Goal: Task Accomplishment & Management: Use online tool/utility

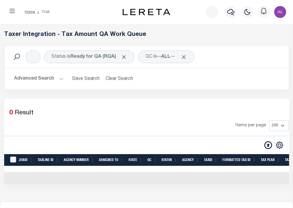
select select "200"
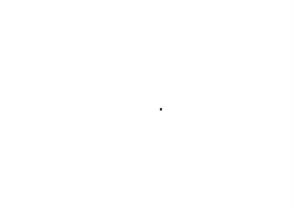
scroll to position [84, 0]
select select "200"
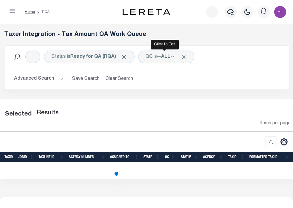
select select "200"
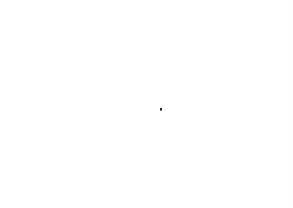
scroll to position [84, 0]
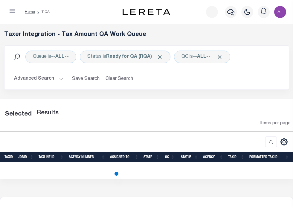
select select "200"
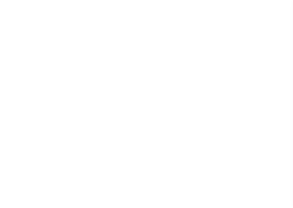
select select "200"
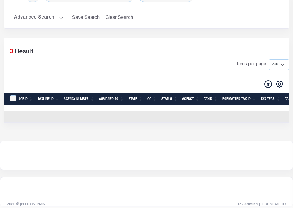
scroll to position [68, 0]
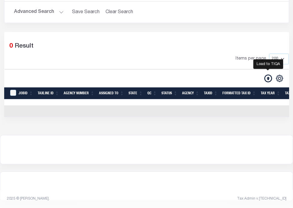
click at [266, 77] on icon at bounding box center [268, 78] width 8 height 8
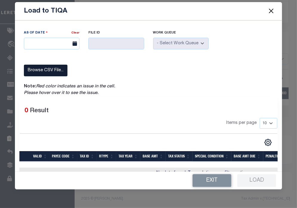
click at [55, 75] on label "Browse CSV File..." at bounding box center [46, 71] width 44 height 12
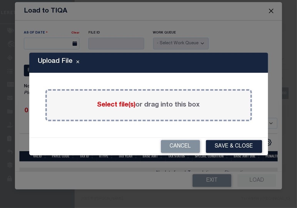
click at [145, 107] on label "Select file(s) or drag into this box" at bounding box center [148, 105] width 103 height 10
click at [0, 0] on input "Select file(s) or drag into this box" at bounding box center [0, 0] width 0 height 0
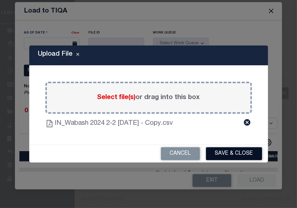
click at [238, 150] on button "Save & Close" at bounding box center [234, 153] width 56 height 13
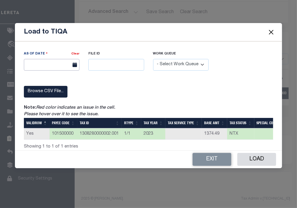
click at [59, 65] on input "text" at bounding box center [52, 65] width 56 height 12
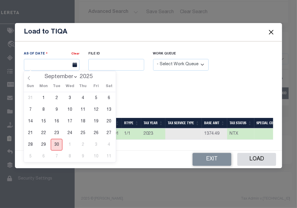
click at [56, 141] on span "30" at bounding box center [57, 145] width 12 height 12
type input "09/30/2025"
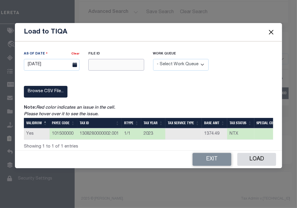
click at [108, 62] on input "text" at bounding box center [116, 65] width 56 height 12
type input "12345"
click at [191, 56] on div "Work Queue - Select Work Queue - Delinquent Escrow" at bounding box center [181, 61] width 56 height 20
click at [189, 60] on select "- Select Work Queue - Delinquent Escrow" at bounding box center [181, 65] width 56 height 12
select select "DEL"
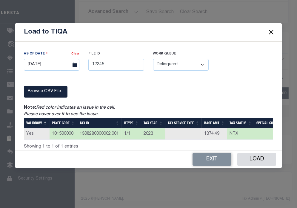
click at [153, 59] on select "- Select Work Queue - Delinquent Escrow" at bounding box center [181, 65] width 56 height 12
click at [259, 158] on button "Load" at bounding box center [257, 159] width 39 height 13
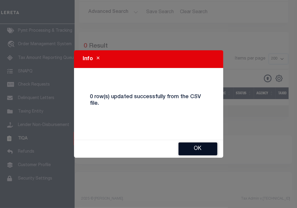
click at [191, 143] on button "Ok" at bounding box center [198, 148] width 39 height 13
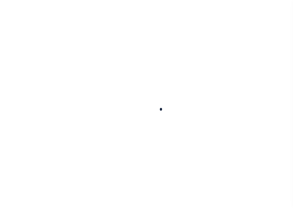
scroll to position [84, 0]
select select "200"
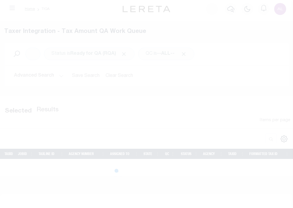
select select "200"
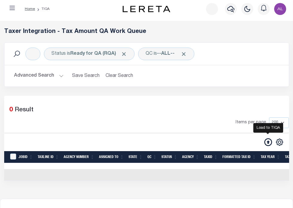
click at [267, 141] on icon at bounding box center [268, 142] width 8 height 8
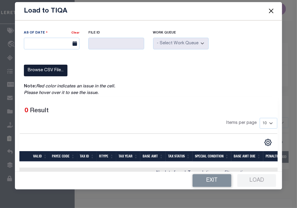
click at [51, 68] on label "Browse CSV File..." at bounding box center [46, 71] width 44 height 12
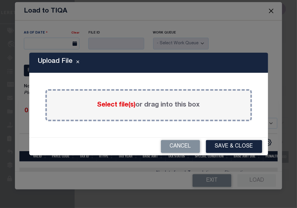
click at [110, 106] on span "Select file(s)" at bounding box center [116, 105] width 39 height 7
click at [0, 0] on input "Select file(s) or drag into this box" at bounding box center [0, 0] width 0 height 0
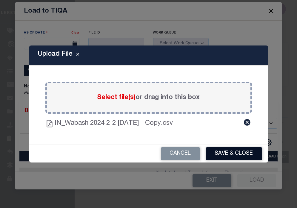
click at [227, 156] on button "Save & Close" at bounding box center [234, 153] width 56 height 13
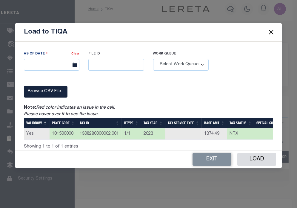
click at [49, 70] on div "As Of Date Clear" at bounding box center [51, 63] width 65 height 25
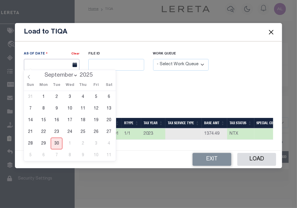
click at [46, 67] on input "text" at bounding box center [52, 65] width 56 height 12
click at [55, 139] on span "30" at bounding box center [57, 143] width 12 height 12
type input "09/30/2025"
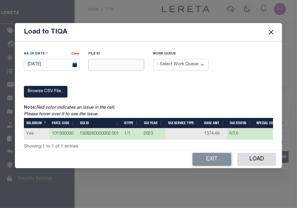
click at [104, 65] on input "text" at bounding box center [116, 65] width 56 height 12
type input "12345"
click at [192, 62] on select "- Select Work Queue - Delinquent Escrow" at bounding box center [181, 65] width 56 height 12
select select "DEL"
click at [153, 59] on select "- Select Work Queue - Delinquent Escrow" at bounding box center [181, 65] width 56 height 12
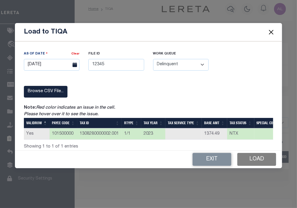
click at [269, 160] on button "Load" at bounding box center [257, 159] width 39 height 13
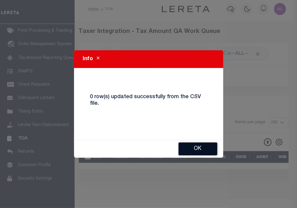
click at [201, 145] on button "Ok" at bounding box center [198, 148] width 39 height 13
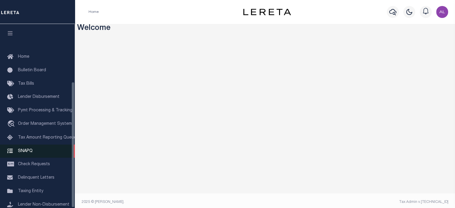
scroll to position [84, 0]
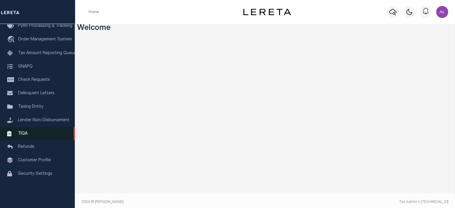
click at [31, 140] on link "TIQA" at bounding box center [37, 133] width 75 height 13
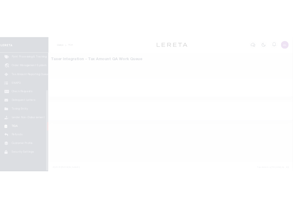
scroll to position [84, 0]
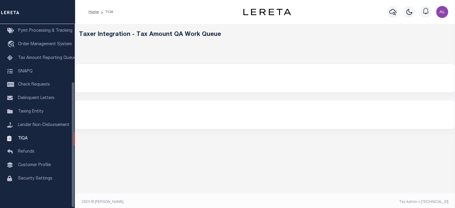
select select "200"
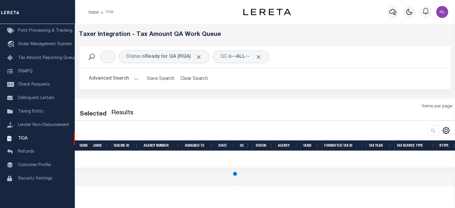
select select "200"
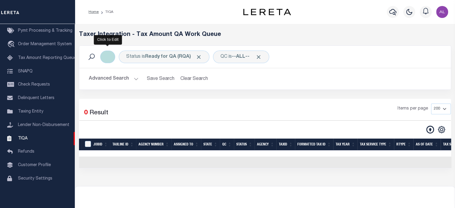
click at [109, 57] on div "Click to Edit" at bounding box center [107, 57] width 15 height 13
select select "Click to Edit"
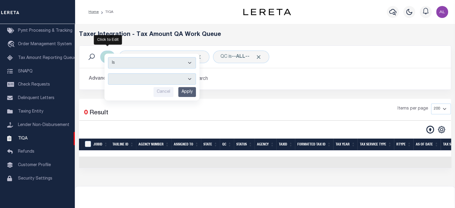
click at [148, 79] on select "--ALL-- Delinquent Escrow" at bounding box center [152, 78] width 88 height 11
click at [333, 100] on div "Selected 0 Result Items per page 10 25 50 100 200 500 1000 2000" at bounding box center [265, 133] width 372 height 69
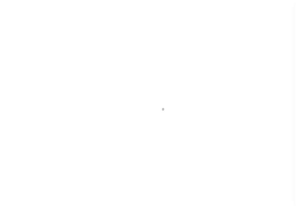
scroll to position [84, 0]
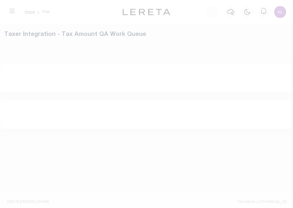
select select "200"
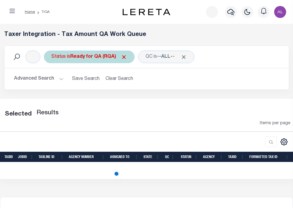
select select "200"
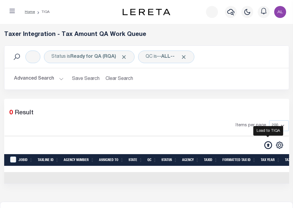
click at [267, 147] on icon at bounding box center [268, 145] width 8 height 8
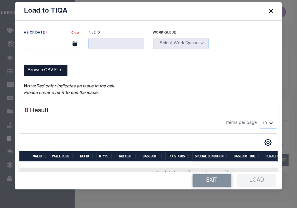
click at [54, 69] on label "Browse CSV File..." at bounding box center [46, 71] width 44 height 12
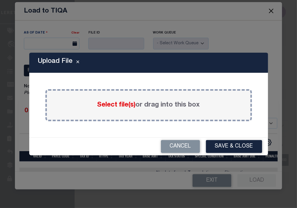
click at [114, 106] on span "Select file(s)" at bounding box center [116, 105] width 39 height 7
click at [0, 0] on input "Select file(s) or drag into this box" at bounding box center [0, 0] width 0 height 0
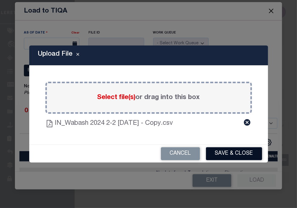
click at [228, 149] on button "Save & Close" at bounding box center [234, 153] width 56 height 13
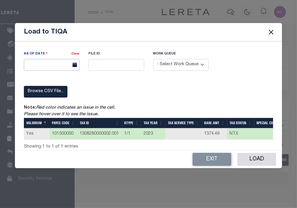
click at [52, 67] on input "text" at bounding box center [52, 65] width 56 height 12
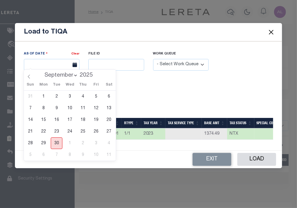
click at [60, 144] on span "30" at bounding box center [57, 143] width 12 height 12
type input "09/30/2025"
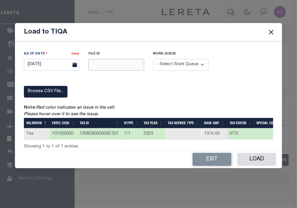
click at [115, 64] on input "text" at bounding box center [116, 65] width 56 height 12
type input "12345"
click at [174, 61] on select "- Select Work Queue - Delinquent Escrow" at bounding box center [181, 65] width 56 height 12
select select "DEL"
click at [153, 59] on select "- Select Work Queue - Delinquent Escrow" at bounding box center [181, 65] width 56 height 12
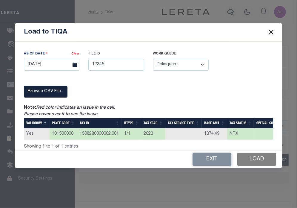
click at [257, 166] on button "Load" at bounding box center [257, 159] width 39 height 13
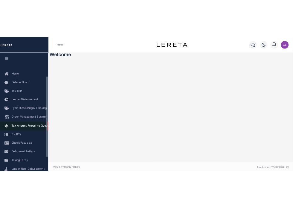
scroll to position [84, 0]
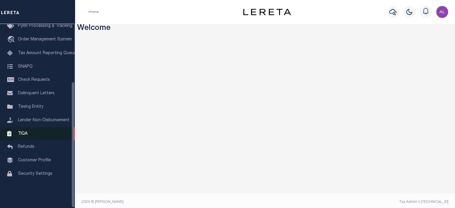
click at [26, 135] on span "TIQA" at bounding box center [23, 133] width 10 height 4
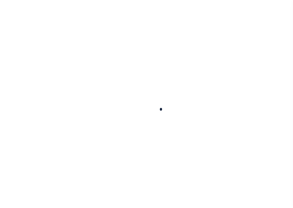
scroll to position [84, 0]
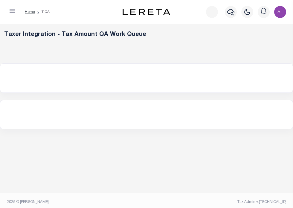
click at [252, 112] on div at bounding box center [146, 114] width 292 height 29
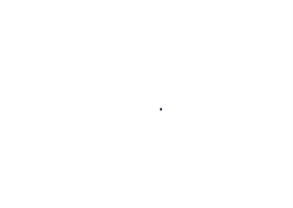
scroll to position [84, 0]
select select "200"
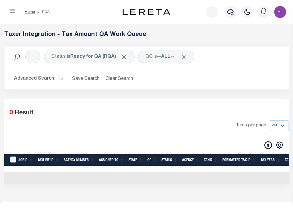
scroll to position [80, 0]
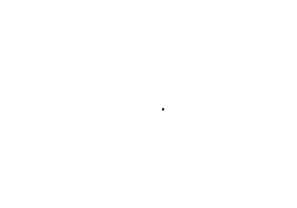
scroll to position [84, 0]
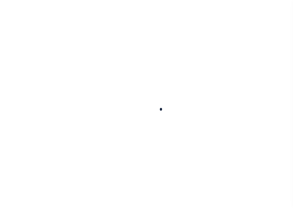
select select "200"
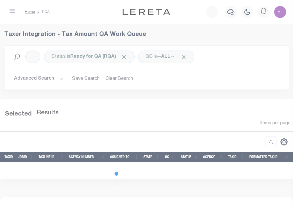
select select "200"
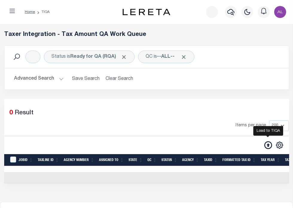
click at [268, 147] on icon at bounding box center [268, 145] width 8 height 8
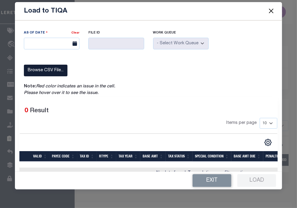
click at [44, 108] on label "Result" at bounding box center [39, 111] width 19 height 10
click at [52, 65] on label "Browse CSV File..." at bounding box center [46, 71] width 44 height 12
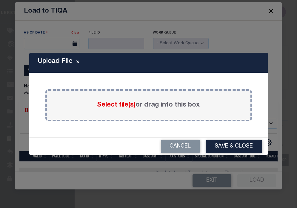
click at [112, 105] on span "Select file(s)" at bounding box center [116, 105] width 39 height 7
click at [0, 0] on input "Select file(s) or drag into this box" at bounding box center [0, 0] width 0 height 0
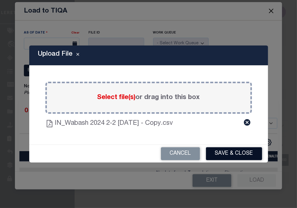
click at [230, 150] on button "Save & Close" at bounding box center [234, 153] width 56 height 13
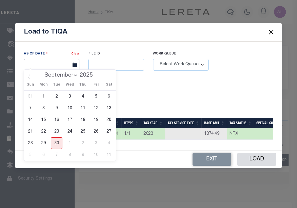
click at [57, 65] on input "text" at bounding box center [52, 65] width 56 height 12
click at [58, 142] on span "30" at bounding box center [57, 143] width 12 height 12
type input "09/30/2025"
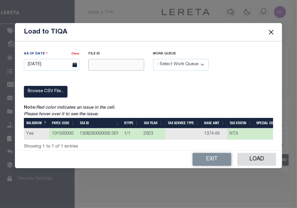
click at [120, 65] on input "text" at bounding box center [116, 65] width 56 height 12
type input "12345"
click at [169, 62] on select "- Select Work Queue - Delinquent Escrow" at bounding box center [181, 65] width 56 height 12
select select "DEL"
click at [153, 59] on select "- Select Work Queue - Delinquent Escrow" at bounding box center [181, 65] width 56 height 12
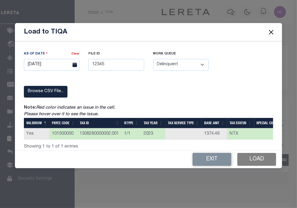
click at [261, 159] on button "Load" at bounding box center [257, 159] width 39 height 13
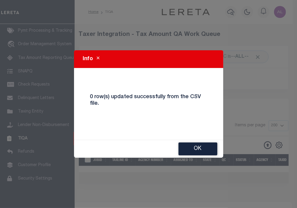
click at [204, 141] on div "Ok" at bounding box center [148, 149] width 149 height 18
click at [201, 146] on button "Ok" at bounding box center [198, 148] width 39 height 13
select select
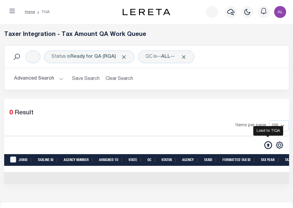
click at [267, 143] on icon at bounding box center [268, 145] width 8 height 8
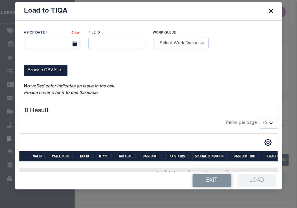
click at [57, 91] on icon "Red color indicates an issue in the cell. Please hover over it to see the issue." at bounding box center [69, 89] width 91 height 11
click at [48, 77] on div "As Of Date Clear File ID Work Queue" at bounding box center [148, 57] width 259 height 54
click at [47, 74] on label "Browse CSV File..." at bounding box center [46, 71] width 44 height 12
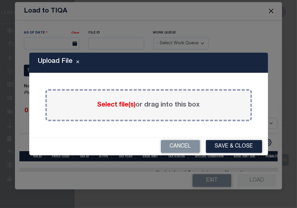
click at [128, 112] on div "Select file(s) or drag into this box" at bounding box center [148, 105] width 207 height 32
click at [121, 105] on span "Select file(s)" at bounding box center [116, 105] width 39 height 7
click at [0, 0] on input "Select file(s) or drag into this box" at bounding box center [0, 0] width 0 height 0
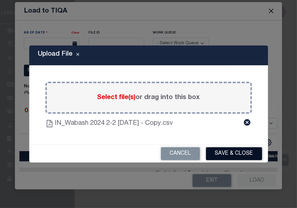
click at [238, 150] on button "Save & Close" at bounding box center [234, 153] width 56 height 13
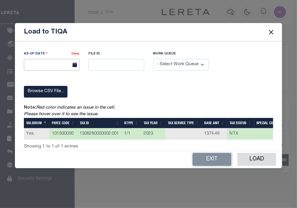
click at [56, 68] on body "Home TIQA" at bounding box center [148, 137] width 297 height 274
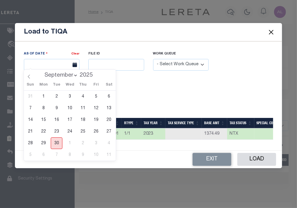
click at [60, 144] on span "30" at bounding box center [57, 143] width 12 height 12
type input "09/30/2025"
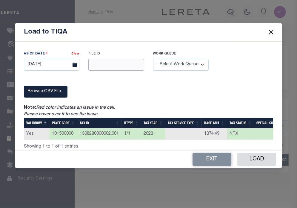
click at [115, 62] on input "text" at bounding box center [116, 65] width 56 height 12
type input "12345"
click at [184, 57] on div "Work Queue - Select Work Queue - Delinquent Escrow" at bounding box center [181, 61] width 56 height 20
click at [185, 59] on select "- Select Work Queue - Delinquent Escrow" at bounding box center [181, 65] width 56 height 12
select select "DEL"
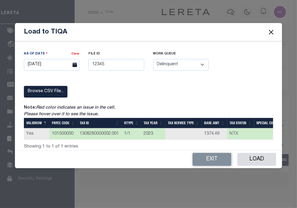
click at [153, 59] on select "- Select Work Queue - Delinquent Escrow" at bounding box center [181, 65] width 56 height 12
click at [253, 159] on button "Load" at bounding box center [257, 159] width 39 height 13
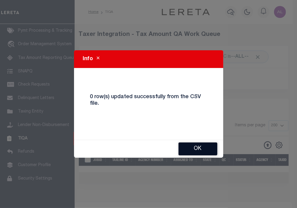
click at [191, 146] on button "Ok" at bounding box center [198, 148] width 39 height 13
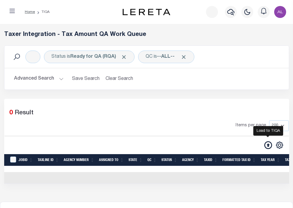
click at [266, 148] on icon at bounding box center [268, 145] width 8 height 8
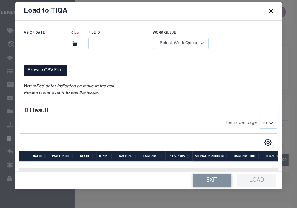
click at [45, 68] on label "Browse CSV File..." at bounding box center [46, 71] width 44 height 12
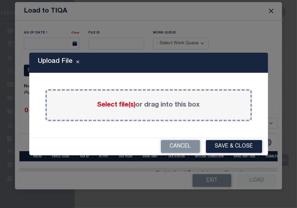
click at [108, 99] on div "Select file(s) or drag into this box" at bounding box center [148, 105] width 207 height 32
click at [117, 105] on span "Select file(s)" at bounding box center [116, 105] width 39 height 7
click at [0, 0] on input "Select file(s) or drag into this box" at bounding box center [0, 0] width 0 height 0
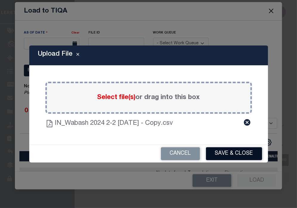
click at [241, 157] on button "Save & Close" at bounding box center [234, 153] width 56 height 13
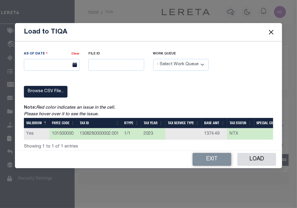
click at [65, 70] on div "As Of Date Clear" at bounding box center [51, 63] width 65 height 25
click at [59, 63] on input "text" at bounding box center [52, 65] width 56 height 12
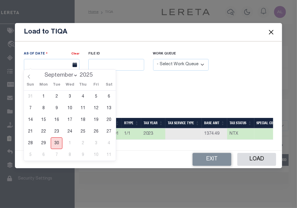
click at [57, 142] on span "30" at bounding box center [57, 143] width 12 height 12
type input "09/30/2025"
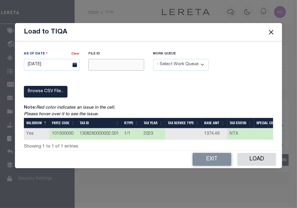
click at [115, 62] on input "text" at bounding box center [116, 65] width 56 height 12
type input "12345"
click at [180, 59] on select "- Select Work Queue - Delinquent Escrow" at bounding box center [181, 65] width 56 height 12
select select "DEL"
click at [153, 59] on select "- Select Work Queue - Delinquent Escrow" at bounding box center [181, 65] width 56 height 12
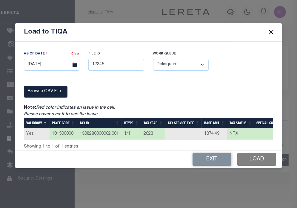
click at [259, 162] on button "Load" at bounding box center [257, 159] width 39 height 13
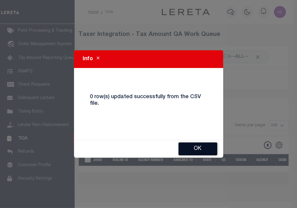
click at [198, 146] on button "Ok" at bounding box center [198, 148] width 39 height 13
select select
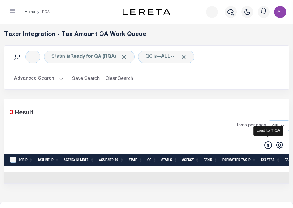
click at [268, 144] on icon at bounding box center [268, 145] width 8 height 8
select select "8"
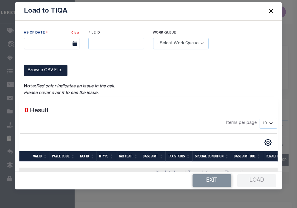
click at [54, 48] on input "text" at bounding box center [52, 44] width 56 height 12
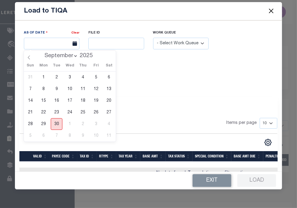
click at [60, 120] on span "30" at bounding box center [57, 124] width 12 height 12
type input "[DATE]"
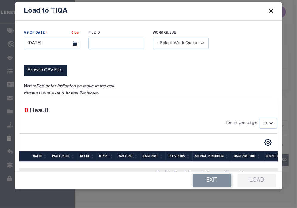
click at [109, 50] on div "File ID" at bounding box center [116, 42] width 65 height 25
click at [116, 45] on input "text" at bounding box center [116, 44] width 56 height 12
type input "12345"
click at [186, 45] on select "- Select Work Queue - Delinquent Escrow" at bounding box center [181, 44] width 56 height 12
select select "DEL"
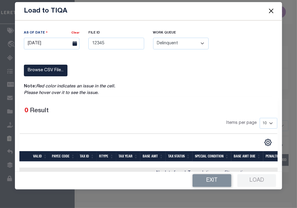
click at [153, 38] on select "- Select Work Queue - Delinquent Escrow" at bounding box center [181, 44] width 56 height 12
click at [51, 70] on label "Browse CSV File..." at bounding box center [46, 71] width 44 height 12
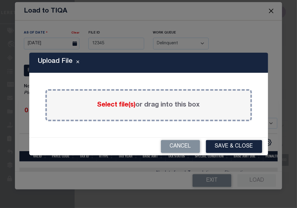
click at [115, 107] on span "Select file(s)" at bounding box center [116, 105] width 39 height 7
click at [0, 0] on input "Select file(s) or drag into this box" at bounding box center [0, 0] width 0 height 0
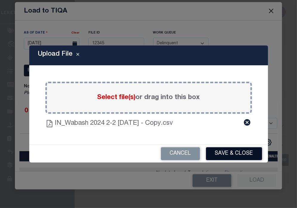
click at [235, 153] on button "Save & Close" at bounding box center [234, 153] width 56 height 13
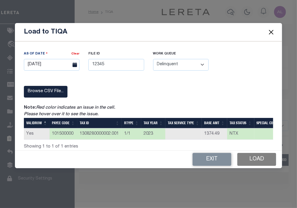
click at [258, 162] on button "Load" at bounding box center [257, 159] width 39 height 13
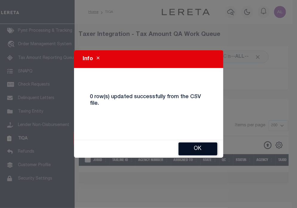
click at [197, 149] on button "Ok" at bounding box center [198, 148] width 39 height 13
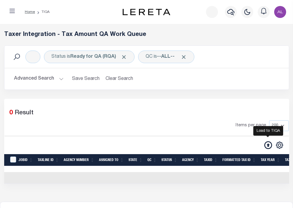
click at [267, 146] on icon at bounding box center [268, 145] width 8 height 8
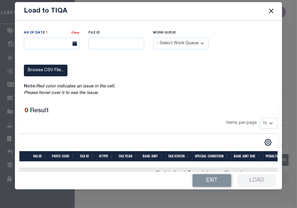
click at [59, 62] on div "As Of Date Clear File ID Work Queue" at bounding box center [148, 57] width 259 height 54
click at [51, 42] on input "text" at bounding box center [52, 44] width 56 height 12
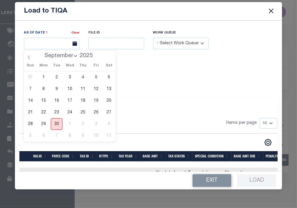
click at [60, 124] on span "30" at bounding box center [57, 124] width 12 height 12
type input "[DATE]"
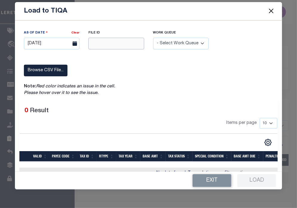
click at [114, 43] on input "text" at bounding box center [116, 44] width 56 height 12
type input "12345"
click at [178, 44] on select "- Select Work Queue - Delinquent Escrow" at bounding box center [181, 44] width 56 height 12
select select "DEL"
click at [153, 38] on select "- Select Work Queue - Delinquent Escrow" at bounding box center [181, 44] width 56 height 12
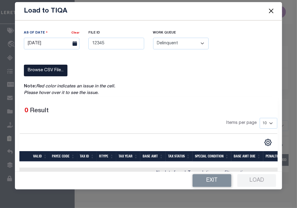
click at [51, 69] on label "Browse CSV File..." at bounding box center [46, 71] width 44 height 12
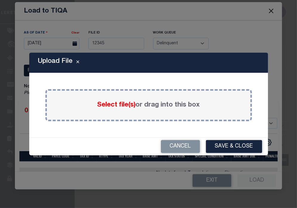
click at [118, 114] on div "Select file(s) or drag into this box" at bounding box center [148, 105] width 207 height 32
click at [112, 105] on span "Select file(s)" at bounding box center [116, 105] width 39 height 7
click at [0, 0] on input "Select file(s) or drag into this box" at bounding box center [0, 0] width 0 height 0
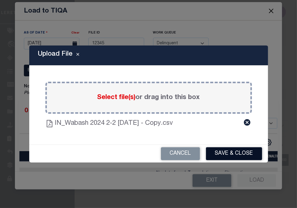
click at [239, 150] on button "Save & Close" at bounding box center [234, 153] width 56 height 13
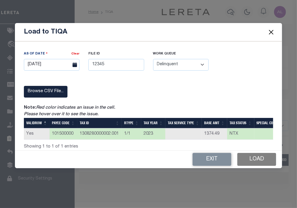
click at [262, 160] on button "Load" at bounding box center [257, 159] width 39 height 13
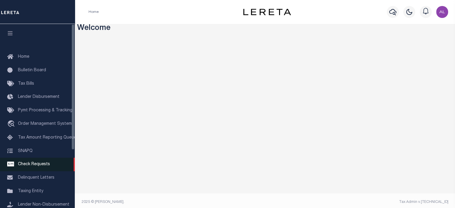
scroll to position [84, 0]
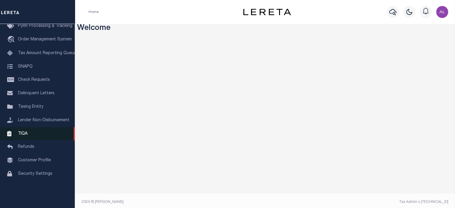
click at [30, 136] on link "TIQA" at bounding box center [37, 133] width 75 height 13
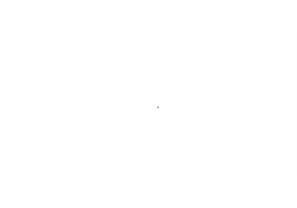
scroll to position [84, 0]
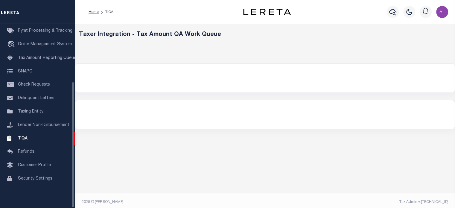
select select "200"
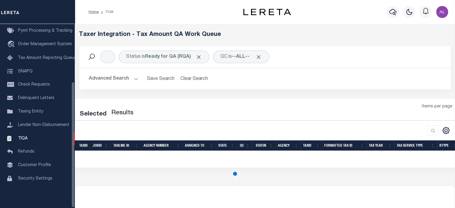
select select "200"
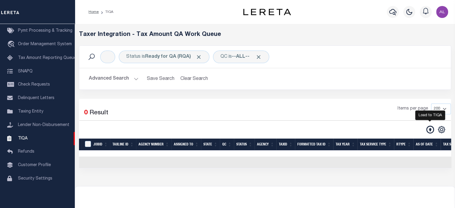
click at [432, 129] on icon at bounding box center [430, 130] width 8 height 8
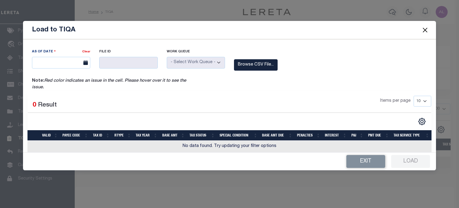
click at [68, 87] on label "Note: Red color indicates an issue in the cell. Please hover over it to see the…" at bounding box center [111, 84] width 159 height 13
click at [68, 69] on div "As Of Date Clear" at bounding box center [60, 62] width 67 height 29
click at [86, 52] on link "Clear" at bounding box center [86, 51] width 8 height 3
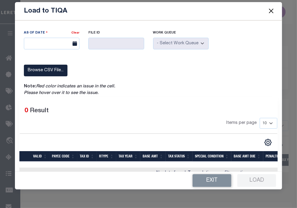
click at [115, 31] on label "File ID" at bounding box center [116, 32] width 56 height 5
click at [57, 69] on label "Browse CSV File..." at bounding box center [46, 71] width 44 height 12
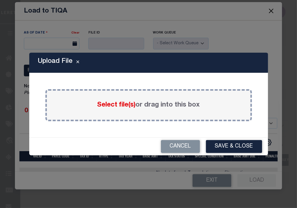
click at [120, 104] on span "Select file(s)" at bounding box center [116, 105] width 39 height 7
click at [0, 0] on input "Select file(s) or drag into this box" at bounding box center [0, 0] width 0 height 0
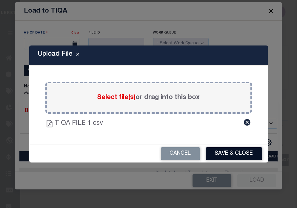
click at [226, 153] on button "Save & Close" at bounding box center [234, 153] width 56 height 13
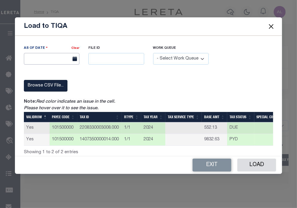
click at [57, 58] on input "text" at bounding box center [52, 59] width 56 height 12
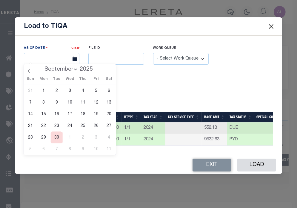
click at [58, 134] on span "30" at bounding box center [57, 137] width 12 height 12
type input "[DATE]"
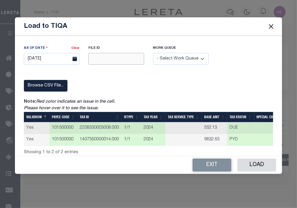
click at [108, 56] on input "text" at bounding box center [116, 59] width 56 height 12
type input "12345"
click at [176, 58] on select "- Select Work Queue - Delinquent Escrow" at bounding box center [181, 59] width 56 height 12
select select "DEL"
click at [153, 53] on select "- Select Work Queue - Delinquent Escrow" at bounding box center [181, 59] width 56 height 12
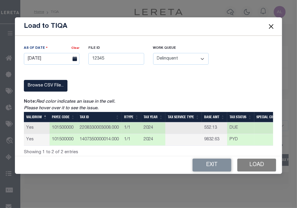
click at [257, 171] on button "Load" at bounding box center [257, 164] width 39 height 13
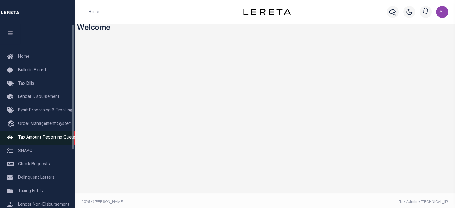
scroll to position [84, 0]
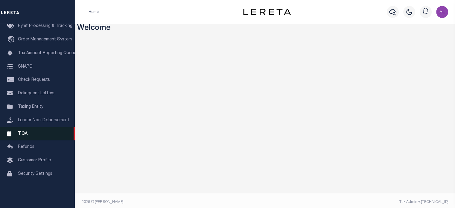
click at [33, 137] on link "TIQA" at bounding box center [37, 133] width 75 height 13
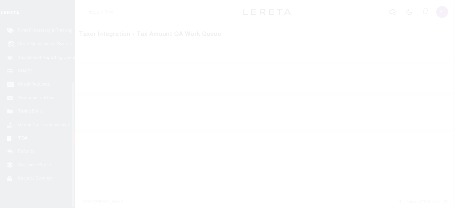
scroll to position [84, 0]
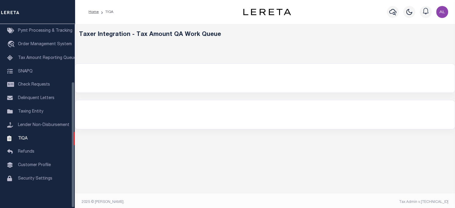
select select "200"
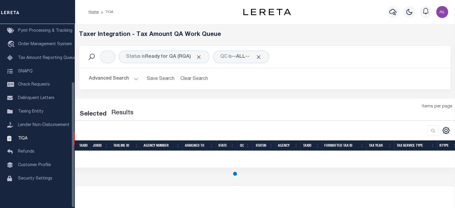
select select "200"
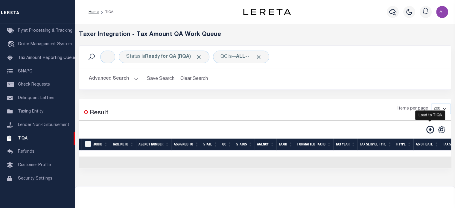
click at [428, 130] on icon at bounding box center [430, 130] width 8 height 8
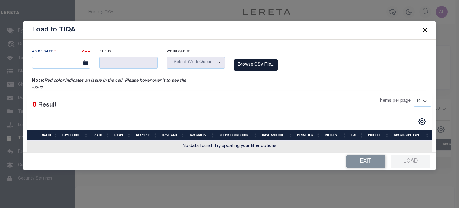
click at [250, 67] on label "Browse CSV File..." at bounding box center [256, 65] width 44 height 12
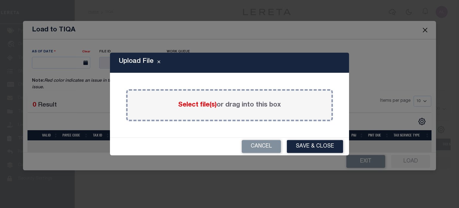
click at [186, 107] on span "Select file(s)" at bounding box center [197, 105] width 39 height 7
click at [0, 0] on input "Select file(s) or drag into this box" at bounding box center [0, 0] width 0 height 0
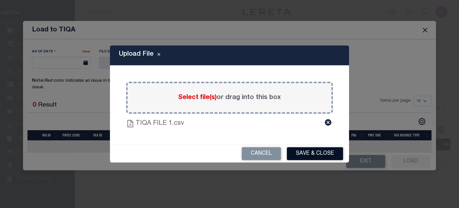
click at [326, 160] on button "Save & Close" at bounding box center [315, 153] width 56 height 13
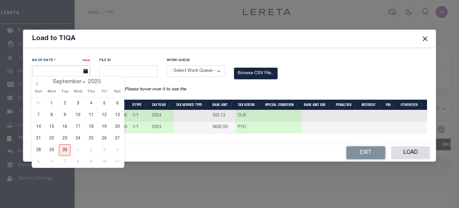
click at [56, 69] on input "text" at bounding box center [61, 71] width 58 height 12
click at [63, 148] on span "30" at bounding box center [65, 150] width 12 height 12
type input "09/30/2025"
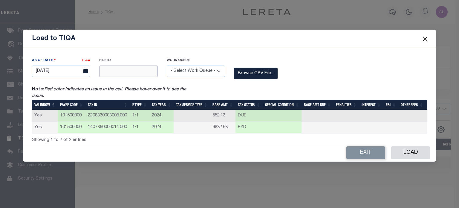
click at [123, 74] on input "text" at bounding box center [128, 71] width 58 height 12
type input "12345"
click at [197, 74] on select "- Select Work Queue - Delinquent Escrow" at bounding box center [196, 71] width 58 height 12
select select "DEL"
click at [167, 65] on select "- Select Work Queue - Delinquent Escrow" at bounding box center [196, 71] width 58 height 12
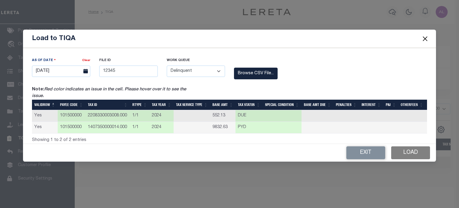
click at [405, 154] on button "Load" at bounding box center [410, 152] width 39 height 13
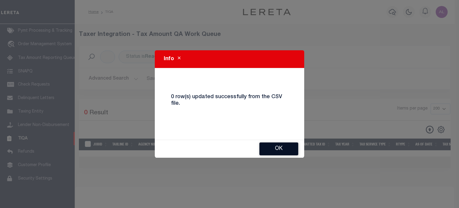
click at [265, 144] on button "Ok" at bounding box center [278, 148] width 39 height 13
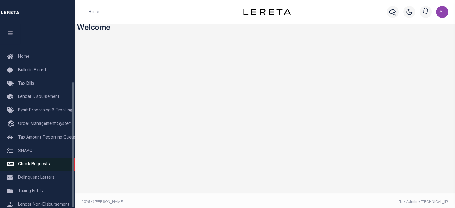
scroll to position [84, 0]
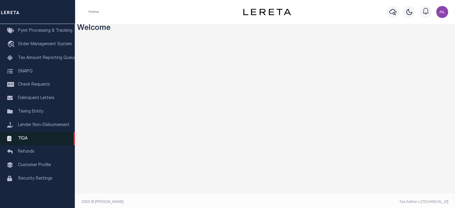
click at [21, 134] on link "TIQA" at bounding box center [37, 138] width 75 height 13
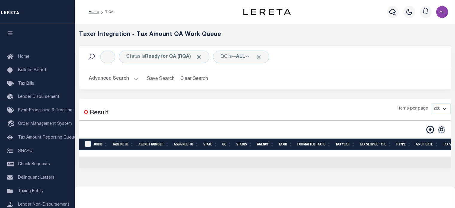
select select "200"
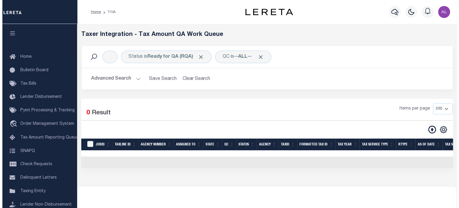
scroll to position [84, 0]
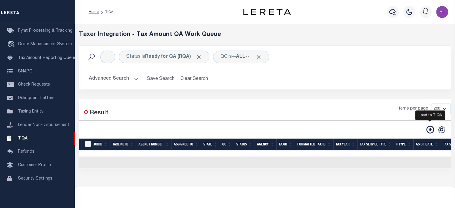
click at [426, 130] on icon at bounding box center [430, 130] width 8 height 8
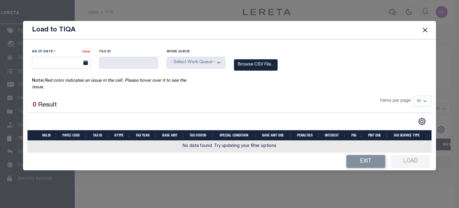
click at [71, 89] on label "Note: Red color indicates an issue in the cell. Please hover over it to see the…" at bounding box center [111, 84] width 159 height 13
click at [263, 58] on div "As Of Date Clear File ID Work Queue" at bounding box center [229, 62] width 404 height 29
click at [261, 61] on label "Browse CSV File..." at bounding box center [256, 65] width 44 height 12
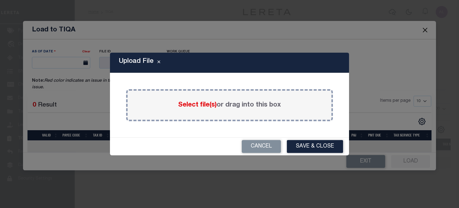
click at [207, 105] on span "Select file(s)" at bounding box center [197, 105] width 39 height 7
click at [0, 0] on input "Select file(s) or drag into this box" at bounding box center [0, 0] width 0 height 0
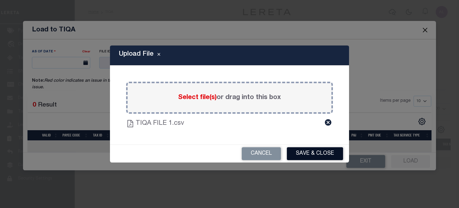
click at [310, 156] on button "Save & Close" at bounding box center [315, 153] width 56 height 13
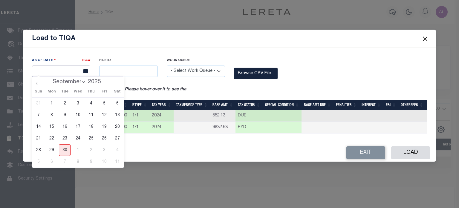
click at [72, 68] on input "text" at bounding box center [61, 71] width 58 height 12
click at [63, 149] on span "30" at bounding box center [65, 150] width 12 height 12
type input "09/30/2025"
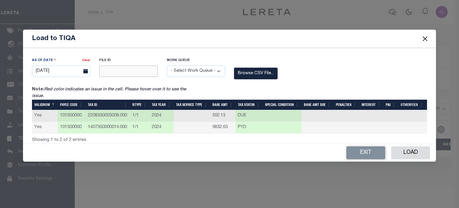
click at [127, 69] on input "text" at bounding box center [128, 71] width 58 height 12
type input "12345"
click at [191, 67] on select "- Select Work Queue - Delinquent Escrow" at bounding box center [196, 71] width 58 height 12
select select "DEL"
click at [167, 65] on select "- Select Work Queue - Delinquent Escrow" at bounding box center [196, 71] width 58 height 12
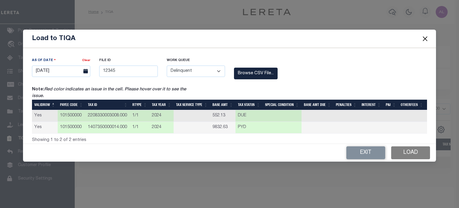
click at [409, 152] on button "Load" at bounding box center [410, 152] width 39 height 13
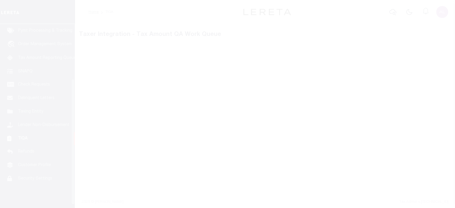
scroll to position [84, 0]
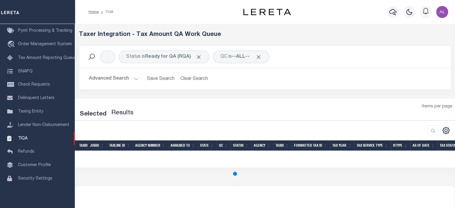
select select "200"
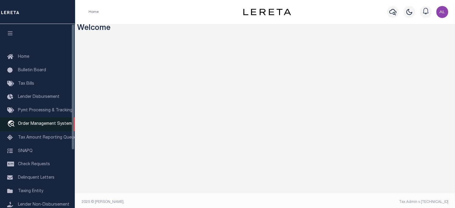
scroll to position [84, 0]
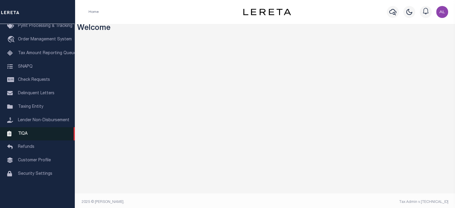
click at [23, 140] on link "TIQA" at bounding box center [37, 133] width 75 height 13
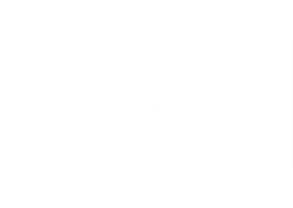
scroll to position [84, 0]
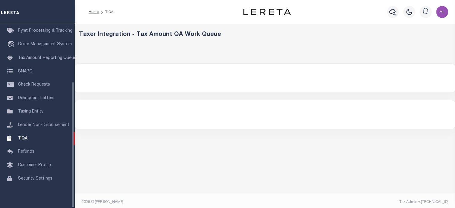
select select "200"
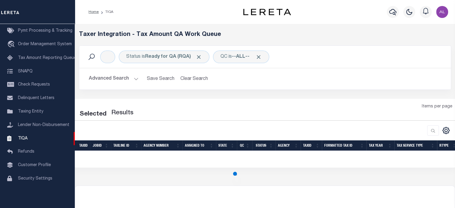
select select "200"
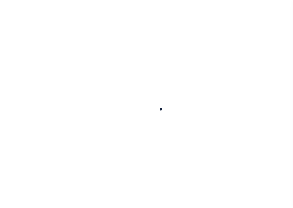
select select "200"
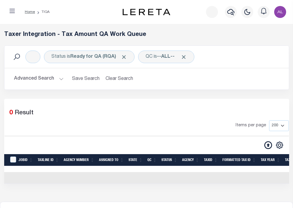
scroll to position [84, 0]
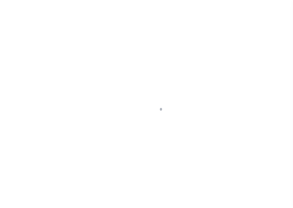
scroll to position [84, 0]
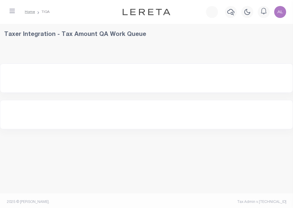
select select "200"
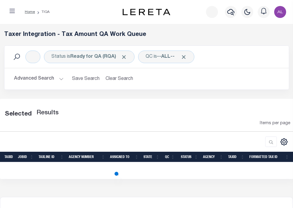
select select "200"
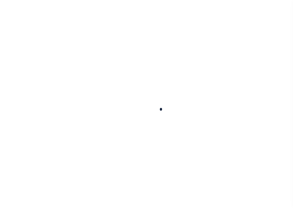
scroll to position [84, 0]
select select "200"
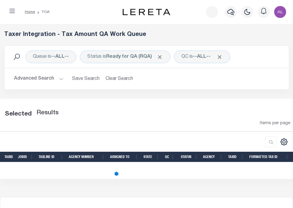
select select "200"
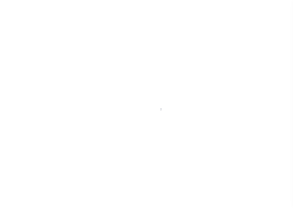
scroll to position [84, 0]
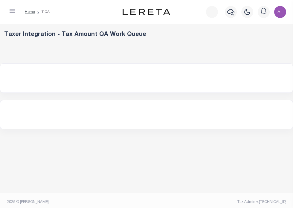
select select "200"
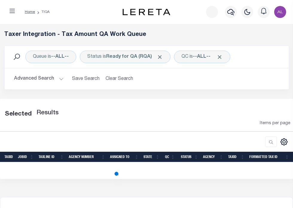
select select "200"
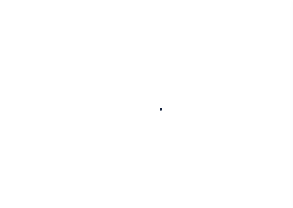
select select "200"
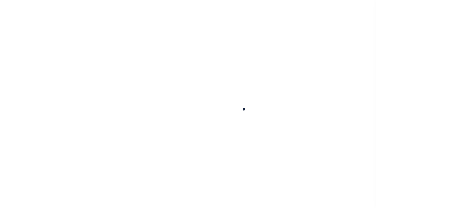
scroll to position [84, 0]
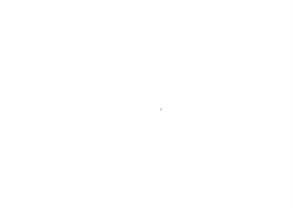
select select "200"
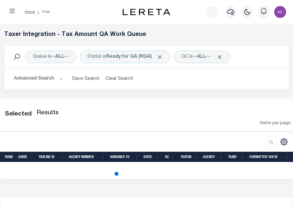
select select "200"
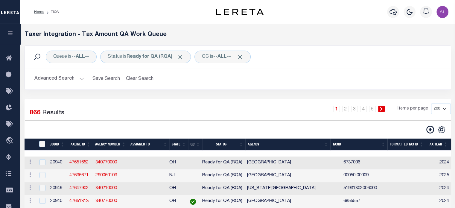
click at [163, 87] on div "Advanced Search Save Search Clear Search Tax Service Type Is Is Contains ESCROW…" at bounding box center [238, 78] width 426 height 21
click at [293, 128] on icon at bounding box center [430, 130] width 8 height 8
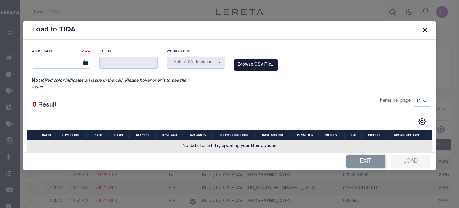
click at [248, 64] on label "Browse CSV File..." at bounding box center [256, 65] width 44 height 12
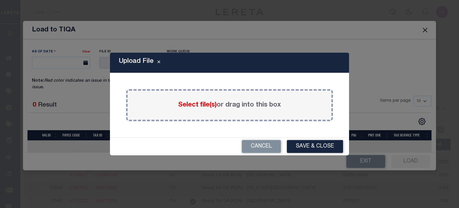
click at [195, 100] on label "Select file(s) or drag into this box" at bounding box center [229, 105] width 103 height 10
click at [0, 0] on input "Select file(s) or drag into this box" at bounding box center [0, 0] width 0 height 0
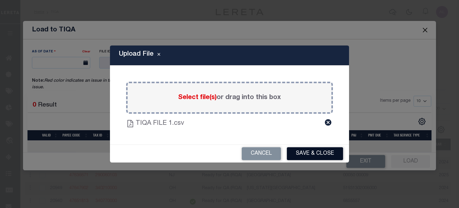
click at [293, 152] on button "Save & Close" at bounding box center [315, 153] width 56 height 13
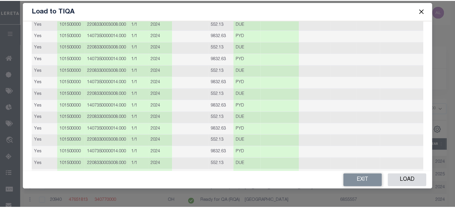
scroll to position [0, 0]
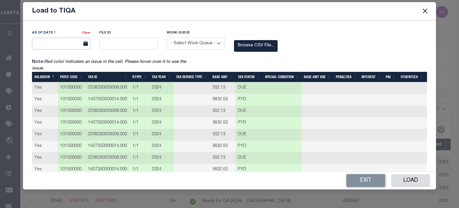
click at [69, 42] on input "text" at bounding box center [61, 44] width 58 height 12
click at [0, 0] on span "30" at bounding box center [0, 0] width 0 height 0
type input "09/30/2025"
click at [128, 44] on input "text" at bounding box center [128, 44] width 58 height 12
type input "12345"
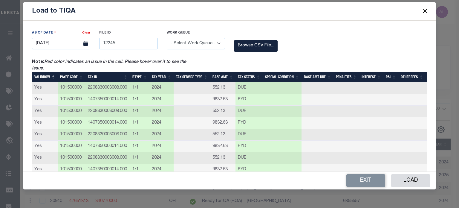
click at [198, 41] on select "- Select Work Queue - Delinquent Escrow" at bounding box center [196, 44] width 58 height 12
select select "DEL"
click at [167, 38] on select "- Select Work Queue - Delinquent Escrow" at bounding box center [196, 44] width 58 height 12
click at [293, 176] on button "Load" at bounding box center [410, 180] width 39 height 13
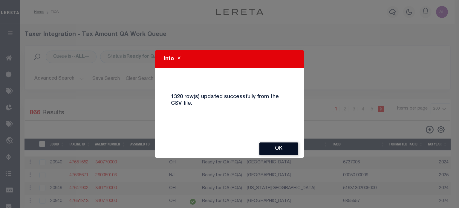
click at [286, 145] on button "Ok" at bounding box center [278, 148] width 39 height 13
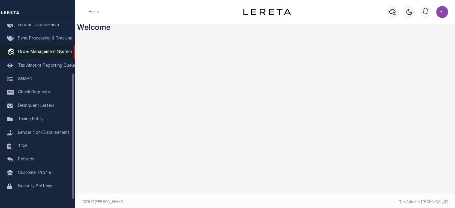
scroll to position [84, 0]
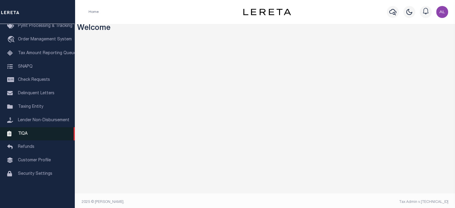
click at [36, 133] on link "TIQA" at bounding box center [37, 133] width 75 height 13
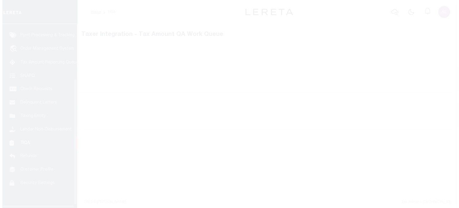
scroll to position [84, 0]
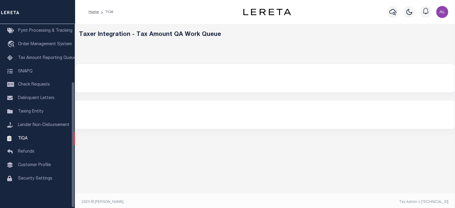
select select "200"
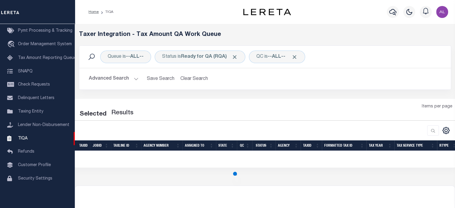
select select "200"
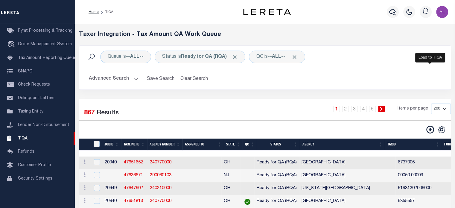
click at [429, 130] on icon at bounding box center [430, 130] width 8 height 8
select select "8"
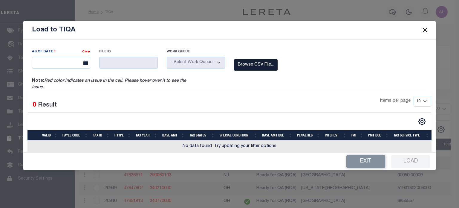
click at [268, 66] on label "Browse CSV File..." at bounding box center [256, 65] width 44 height 12
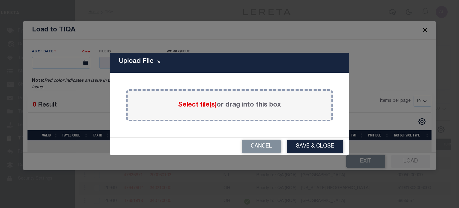
click at [188, 107] on span "Select file(s)" at bounding box center [197, 105] width 39 height 7
click at [0, 0] on input "Select file(s) or drag into this box" at bounding box center [0, 0] width 0 height 0
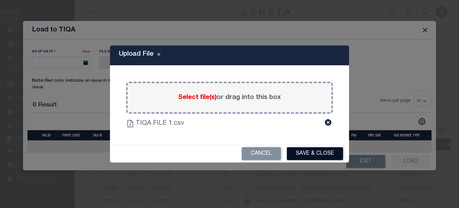
click at [307, 154] on button "Save & Close" at bounding box center [315, 153] width 56 height 13
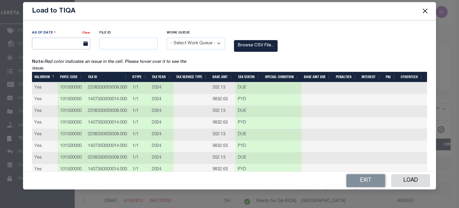
click at [64, 42] on input "text" at bounding box center [61, 44] width 58 height 12
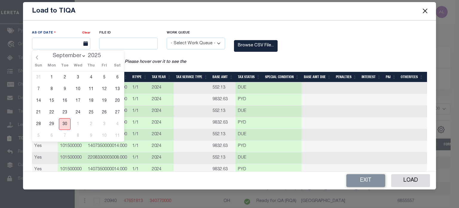
click at [67, 125] on span "30" at bounding box center [65, 124] width 12 height 12
type input "[DATE]"
click at [138, 46] on input "text" at bounding box center [128, 44] width 58 height 12
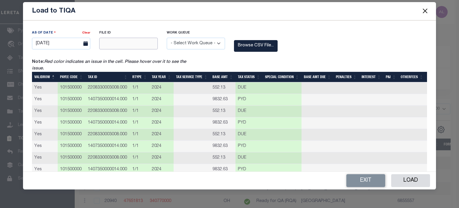
click at [129, 44] on input "text" at bounding box center [128, 44] width 58 height 12
type input "12345"
click at [187, 42] on select "- Select Work Queue - Delinquent Escrow" at bounding box center [196, 44] width 58 height 12
select select "DEL"
click at [167, 38] on select "- Select Work Queue - Delinquent Escrow" at bounding box center [196, 44] width 58 height 12
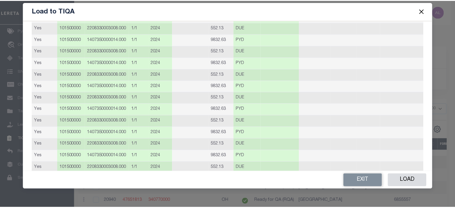
scroll to position [0, 0]
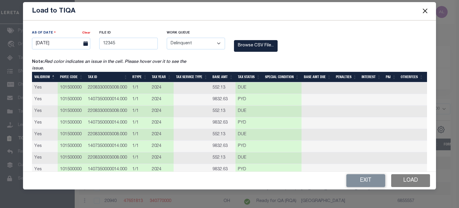
click at [410, 180] on button "Load" at bounding box center [410, 180] width 39 height 13
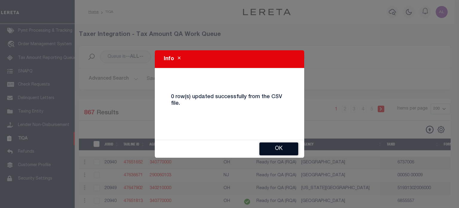
click at [277, 153] on button "Ok" at bounding box center [278, 148] width 39 height 13
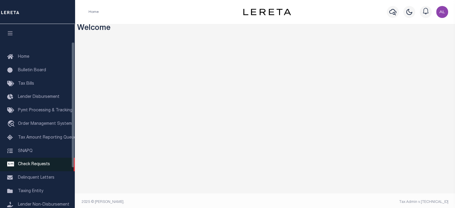
scroll to position [84, 0]
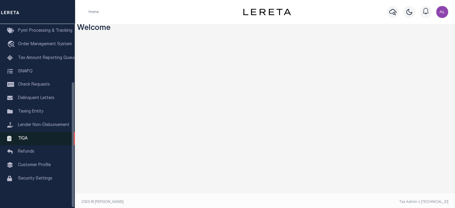
click at [35, 138] on link "TIQA" at bounding box center [37, 138] width 75 height 13
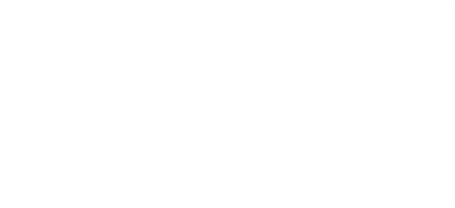
select select "200"
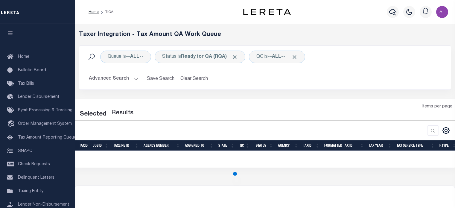
select select "200"
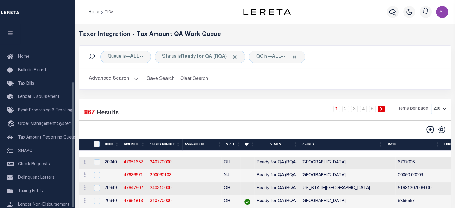
scroll to position [84, 0]
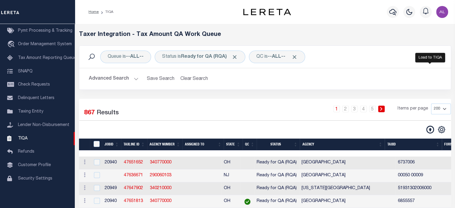
click at [429, 128] on icon at bounding box center [430, 130] width 8 height 8
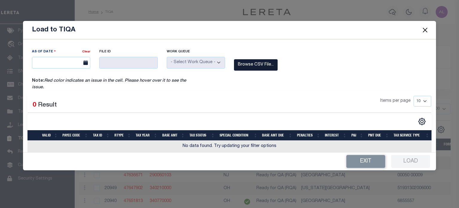
click at [258, 63] on label "Browse CSV File..." at bounding box center [256, 65] width 44 height 12
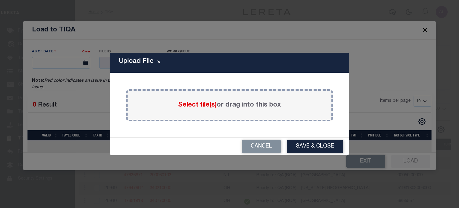
click at [188, 110] on div "Select file(s) or drag into this box" at bounding box center [229, 105] width 207 height 32
click at [198, 104] on span "Select file(s)" at bounding box center [197, 105] width 39 height 7
click at [0, 0] on input "Select file(s) or drag into this box" at bounding box center [0, 0] width 0 height 0
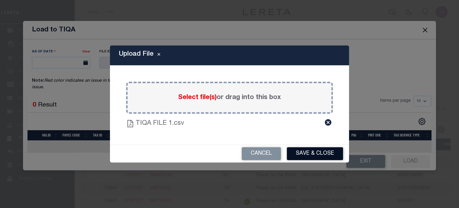
click at [310, 152] on button "Save & Close" at bounding box center [315, 153] width 56 height 13
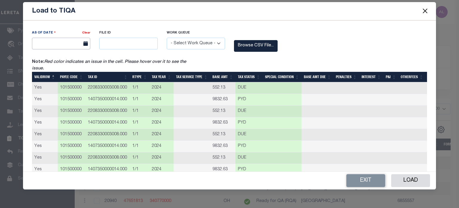
click at [0, 0] on span "7" at bounding box center [0, 0] width 0 height 0
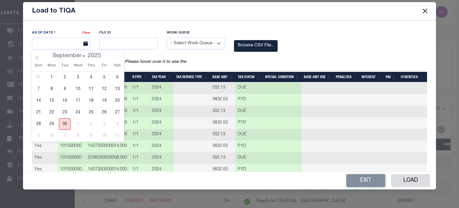
click at [64, 123] on span "30" at bounding box center [65, 124] width 12 height 12
type input "[DATE]"
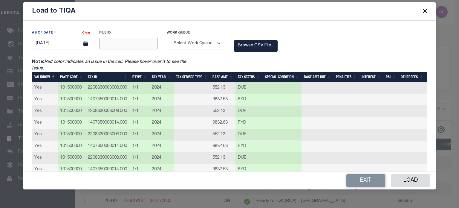
click at [127, 41] on input "text" at bounding box center [128, 44] width 58 height 12
click at [130, 45] on input "text" at bounding box center [128, 44] width 58 height 12
click at [128, 45] on input "text" at bounding box center [128, 44] width 58 height 12
type input "12345"
click at [205, 43] on select "- Select Work Queue - Delinquent Escrow" at bounding box center [196, 44] width 58 height 12
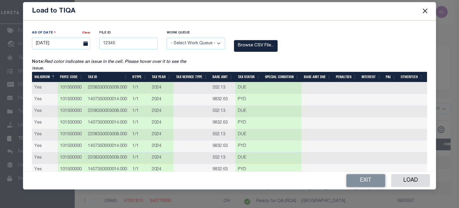
select select "DEL"
click at [167, 38] on select "- Select Work Queue - Delinquent Escrow" at bounding box center [196, 44] width 58 height 12
click at [415, 180] on button "Load" at bounding box center [410, 180] width 39 height 13
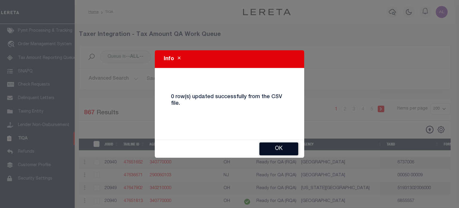
click at [273, 147] on button "Ok" at bounding box center [278, 148] width 39 height 13
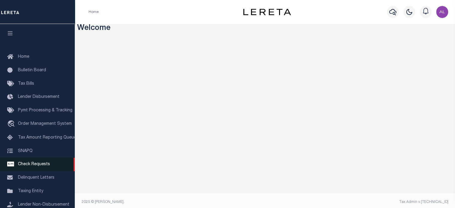
scroll to position [84, 0]
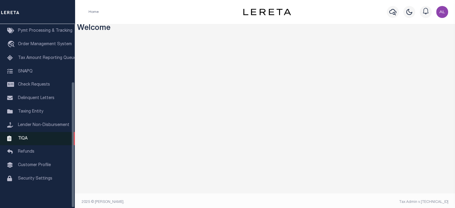
click at [31, 136] on link "TIQA" at bounding box center [37, 138] width 75 height 13
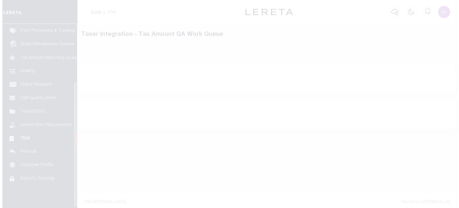
scroll to position [84, 0]
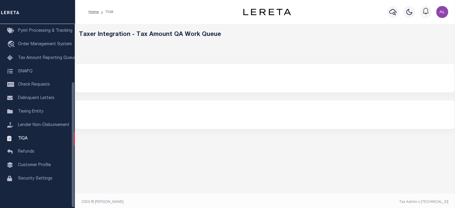
select select "200"
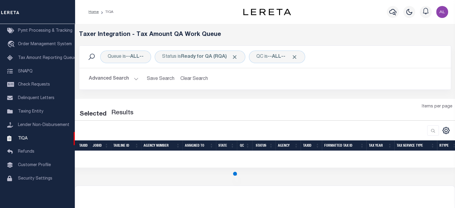
select select "200"
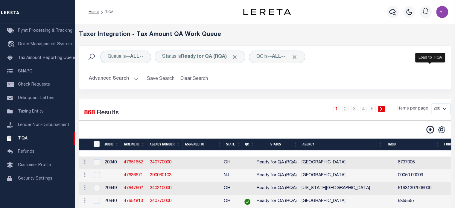
click at [430, 130] on icon at bounding box center [430, 130] width 8 height 8
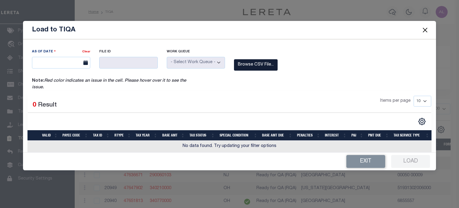
click at [249, 67] on label "Browse CSV File..." at bounding box center [256, 65] width 44 height 12
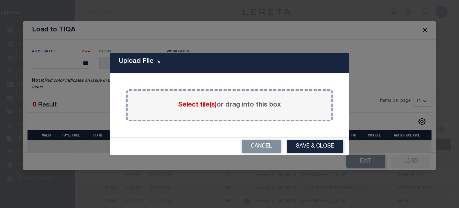
click at [198, 106] on span "Select file(s)" at bounding box center [197, 105] width 39 height 7
click at [0, 0] on input "Select file(s) or drag into this box" at bounding box center [0, 0] width 0 height 0
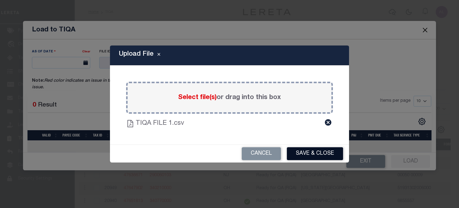
click at [319, 150] on button "Save & Close" at bounding box center [315, 153] width 56 height 13
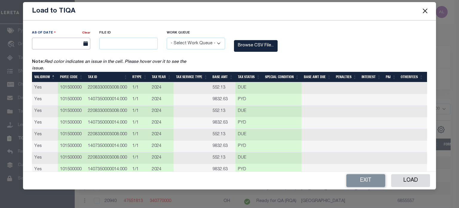
click at [0, 0] on span "30" at bounding box center [0, 0] width 0 height 0
type input "[DATE]"
click at [122, 45] on input "text" at bounding box center [128, 44] width 58 height 12
type input "12345"
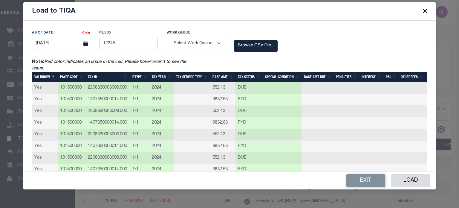
click at [190, 43] on select "- Select Work Queue - Delinquent Escrow" at bounding box center [196, 44] width 58 height 12
select select "DEL"
click at [167, 38] on select "- Select Work Queue - Delinquent Escrow" at bounding box center [196, 44] width 58 height 12
click at [408, 180] on button "Load" at bounding box center [410, 180] width 39 height 13
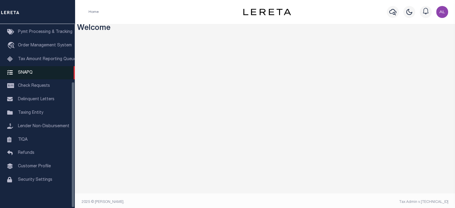
scroll to position [84, 0]
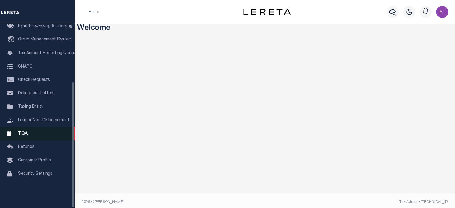
click at [28, 140] on link "TIQA" at bounding box center [37, 133] width 75 height 13
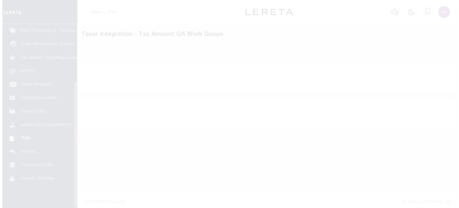
scroll to position [84, 0]
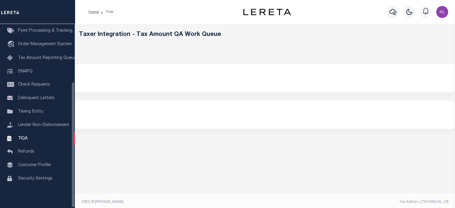
select select "200"
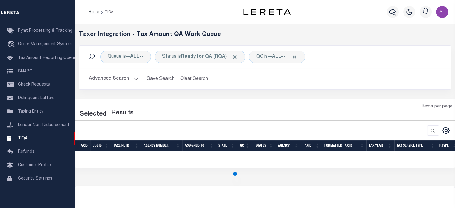
select select "200"
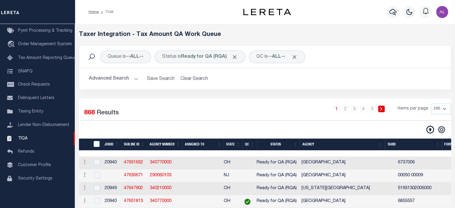
click at [424, 125] on button at bounding box center [429, 129] width 13 height 8
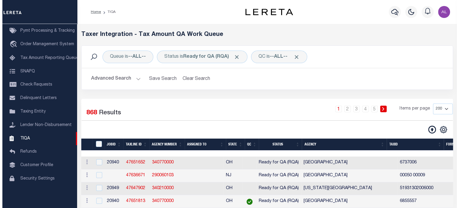
select select "8"
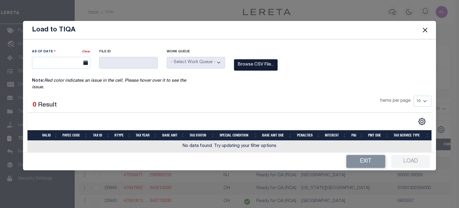
click at [257, 70] on label "Browse CSV File..." at bounding box center [256, 65] width 44 height 12
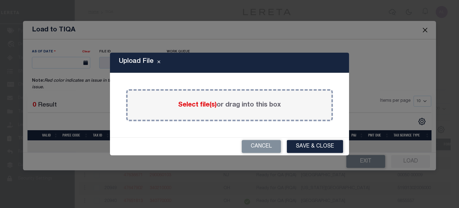
click at [195, 103] on span "Select file(s)" at bounding box center [197, 105] width 39 height 7
click at [0, 0] on input "Select file(s) or drag into this box" at bounding box center [0, 0] width 0 height 0
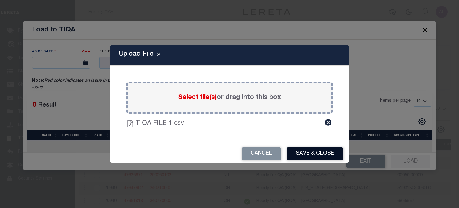
click at [301, 151] on button "Save & Close" at bounding box center [315, 153] width 56 height 13
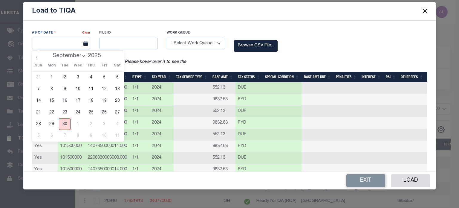
click at [65, 123] on span "30" at bounding box center [65, 124] width 12 height 12
type input "[DATE]"
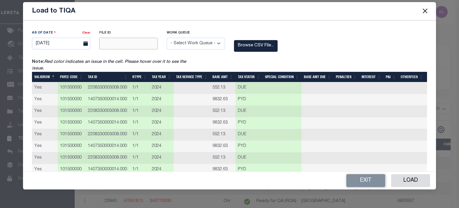
click at [132, 44] on input "text" at bounding box center [128, 44] width 58 height 12
type input "12345"
click at [183, 46] on select "- Select Work Queue - Delinquent Escrow" at bounding box center [196, 44] width 58 height 12
select select "DEL"
click at [167, 38] on select "- Select Work Queue - Delinquent Escrow" at bounding box center [196, 44] width 58 height 12
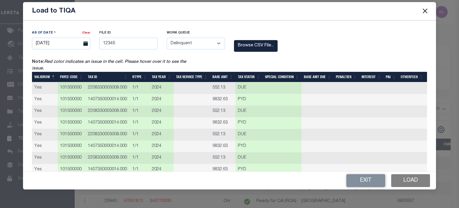
click at [408, 179] on button "Load" at bounding box center [410, 180] width 39 height 13
